Goal: Information Seeking & Learning: Learn about a topic

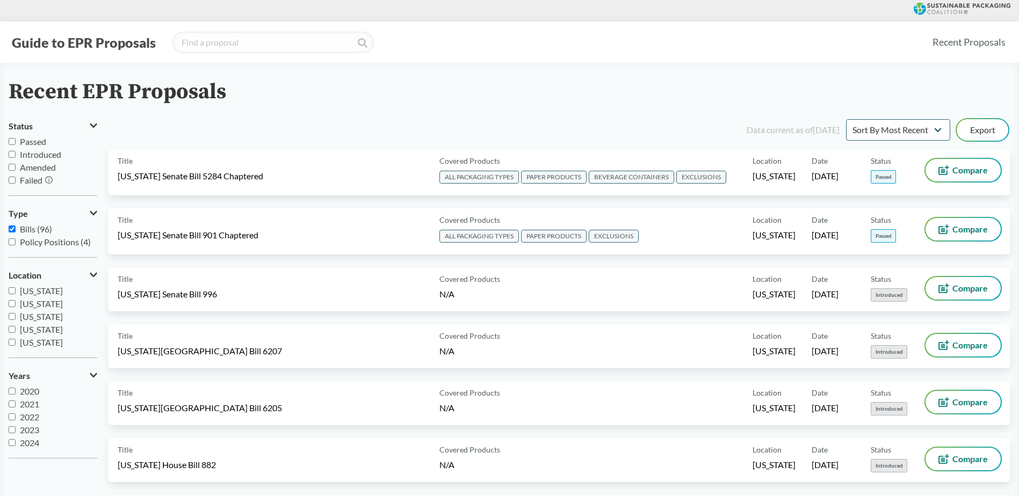
click at [10, 142] on input "Passed" at bounding box center [12, 141] width 7 height 7
checkbox input "true"
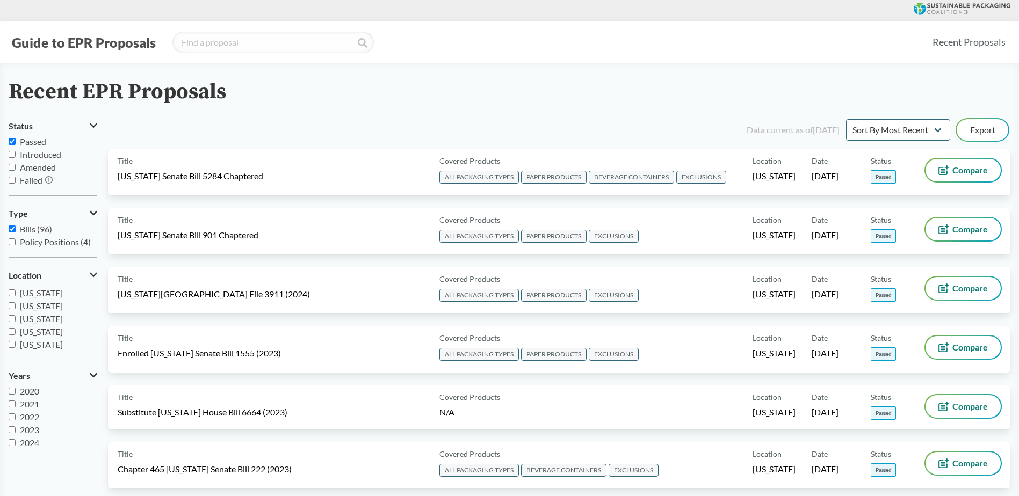
scroll to position [167, 0]
click at [32, 320] on span "[US_STATE]" at bounding box center [41, 317] width 43 height 10
click at [16, 320] on input "[US_STATE]" at bounding box center [12, 317] width 7 height 7
checkbox input "true"
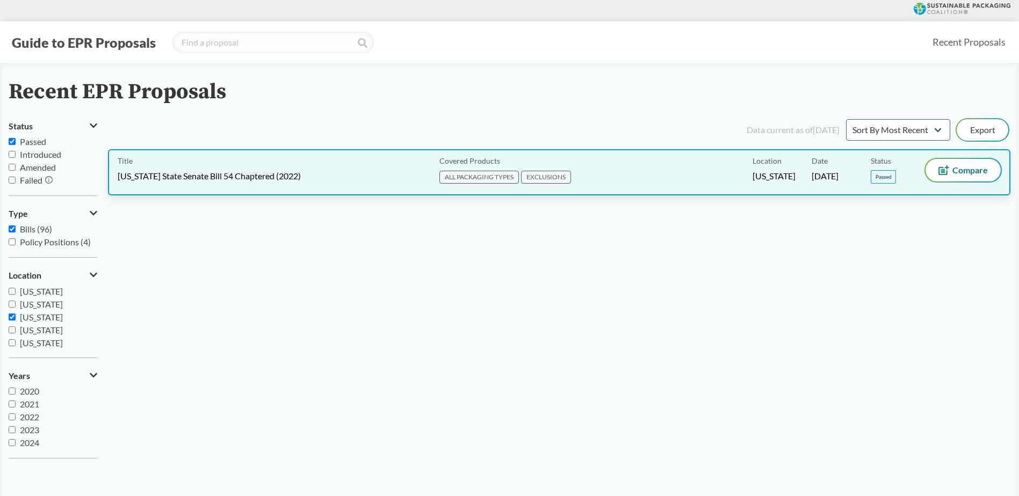
click at [687, 173] on div "Covered Products ALL PACKAGING TYPES EXCLUSIONS" at bounding box center [593, 172] width 317 height 27
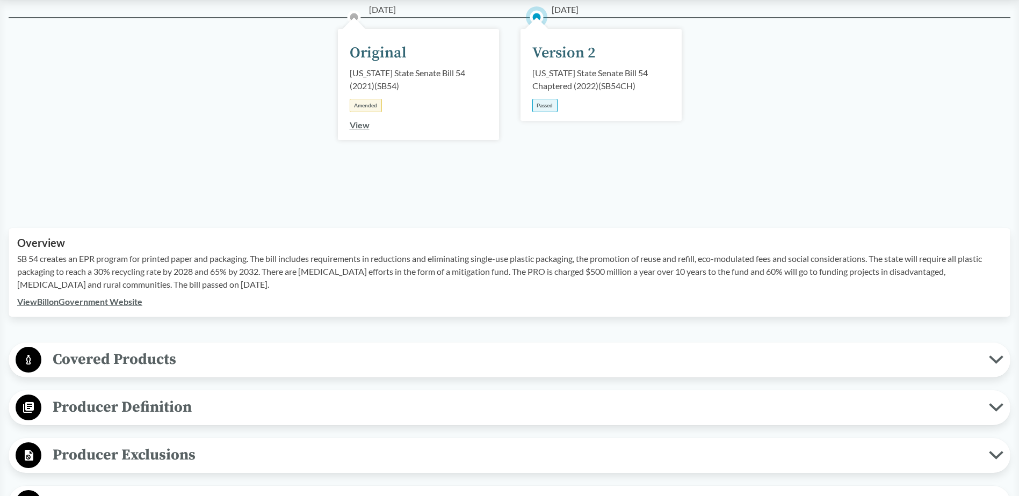
scroll to position [215, 0]
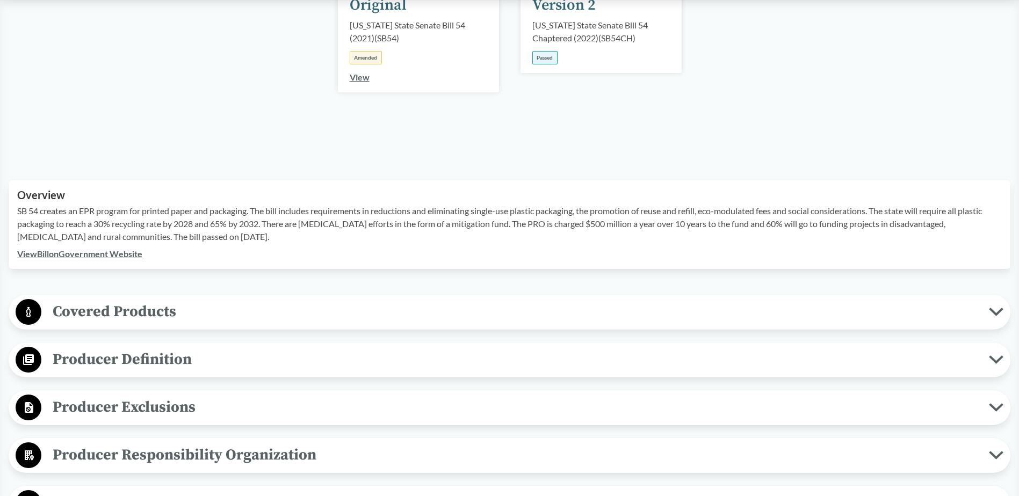
drag, startPoint x: 998, startPoint y: 312, endPoint x: 967, endPoint y: 308, distance: 31.4
click at [997, 312] on icon at bounding box center [996, 312] width 15 height 9
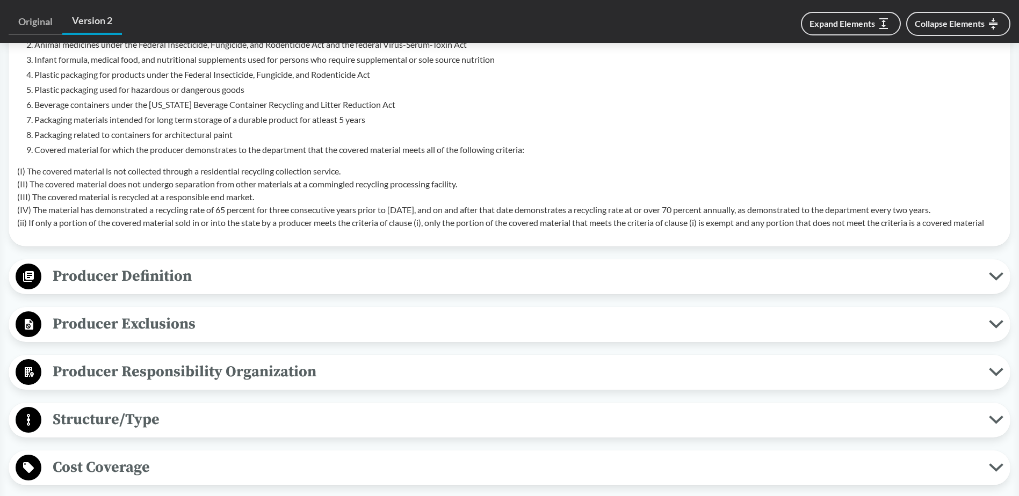
scroll to position [644, 0]
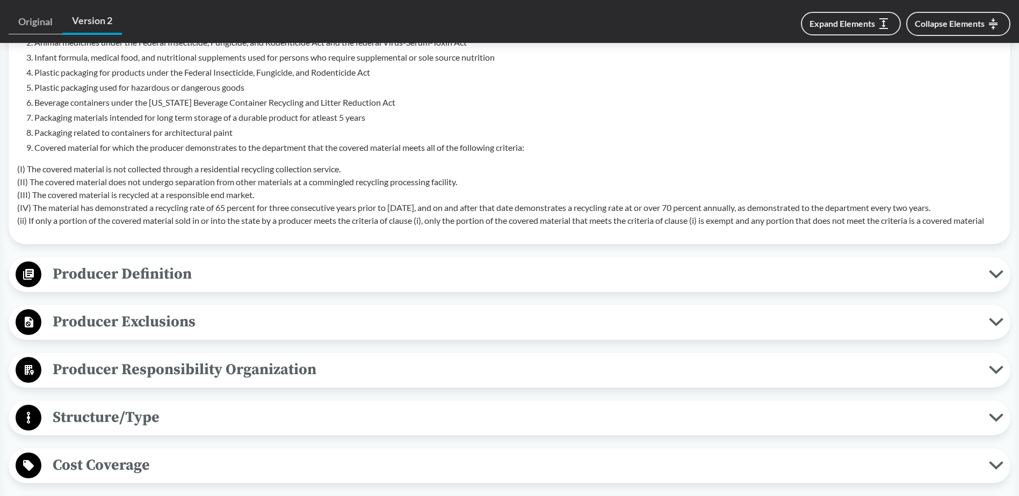
click at [991, 272] on icon at bounding box center [995, 274] width 11 height 5
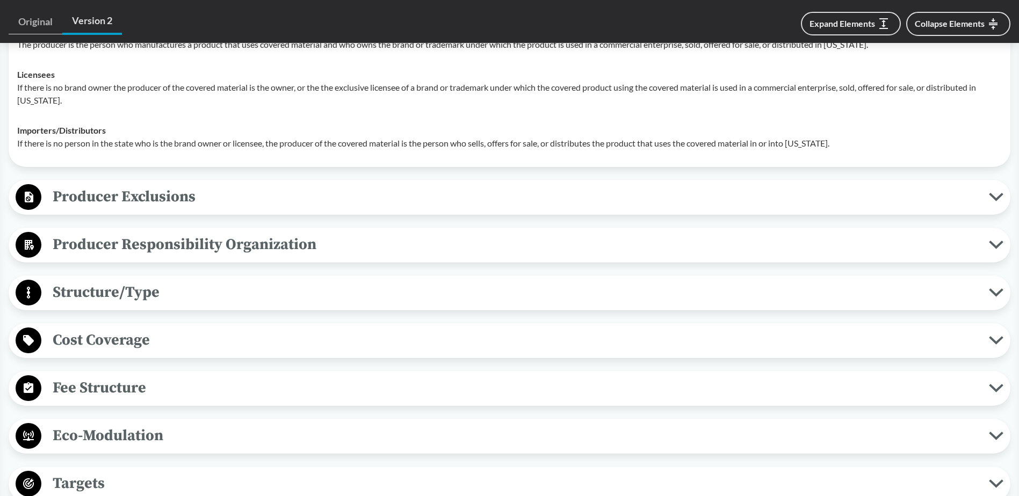
scroll to position [967, 0]
